Goal: Find specific page/section: Find specific page/section

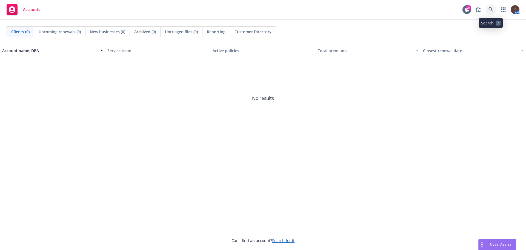
click at [490, 8] on icon at bounding box center [490, 9] width 5 height 5
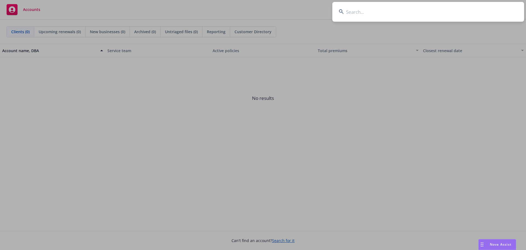
click at [379, 12] on input at bounding box center [428, 12] width 192 height 20
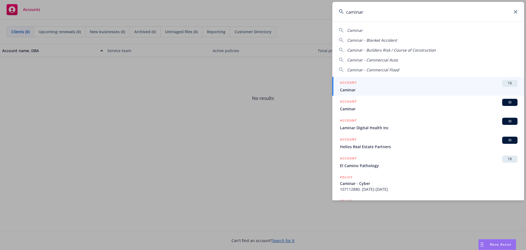
type input "caminar"
click at [398, 87] on span "Caminar" at bounding box center [429, 90] width 178 height 6
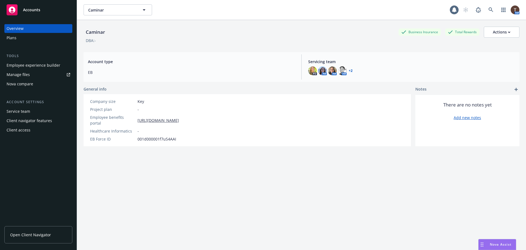
click at [33, 239] on link "Open Client Navigator" at bounding box center [38, 234] width 68 height 17
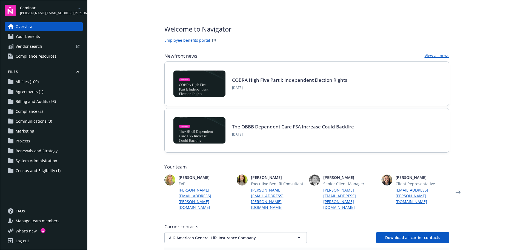
click at [50, 100] on span "Billing and Audits (93)" at bounding box center [36, 101] width 40 height 9
